Goal: Task Accomplishment & Management: Manage account settings

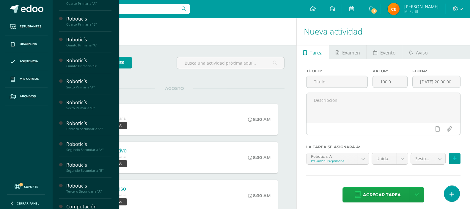
scroll to position [198, 0]
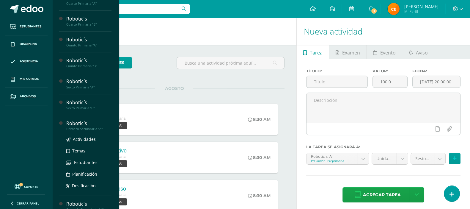
click at [80, 124] on div "Robotic´s" at bounding box center [88, 123] width 45 height 7
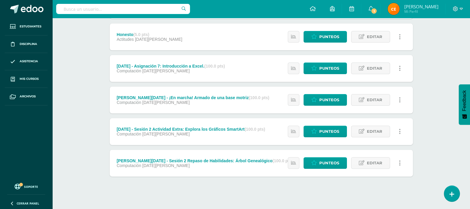
scroll to position [237, 0]
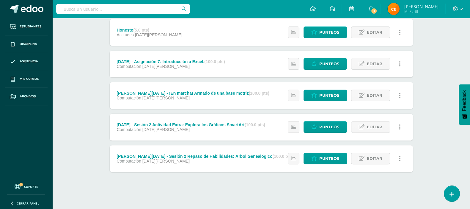
click at [205, 92] on div "[PERSON_NAME][DATE] - ¡En marcha! Armado de una base motriz (100.0 pts)" at bounding box center [192, 93] width 152 height 5
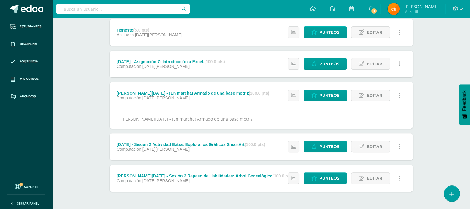
click at [205, 92] on div "[PERSON_NAME][DATE] - ¡En marcha! Armado de una base motriz (100.0 pts)" at bounding box center [192, 93] width 152 height 5
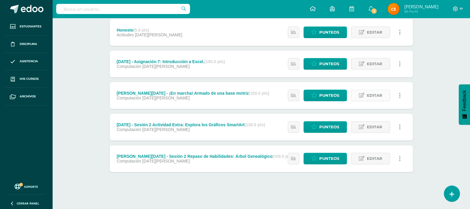
click at [359, 98] on link "Editar" at bounding box center [370, 95] width 39 height 12
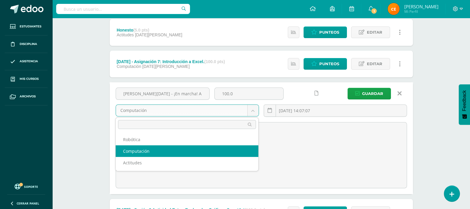
click at [251, 109] on body "Estudiantes Disciplina Asistencia Mis cursos Archivos Soporte Centro de ayuda Ú…" at bounding box center [235, 28] width 470 height 531
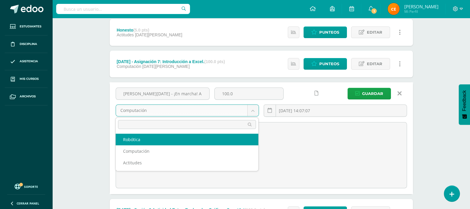
select select "222140"
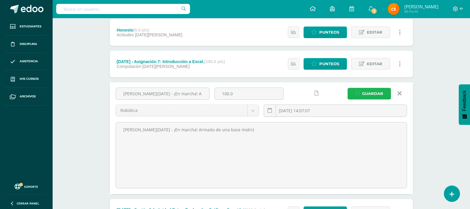
click at [354, 90] on button "Guardar" at bounding box center [368, 94] width 43 height 12
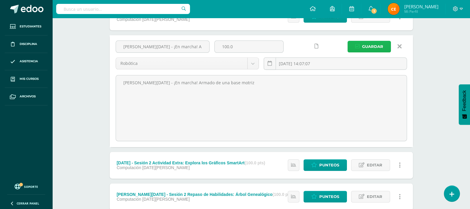
scroll to position [285, 0]
